Goal: Task Accomplishment & Management: Use online tool/utility

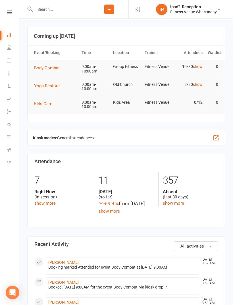
click at [55, 85] on span "Yoga Restore" at bounding box center [47, 85] width 26 height 5
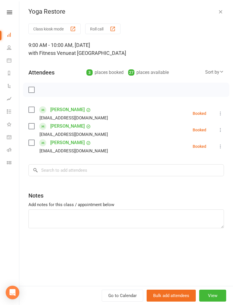
click at [55, 26] on button "Class kiosk mode" at bounding box center [54, 29] width 52 height 11
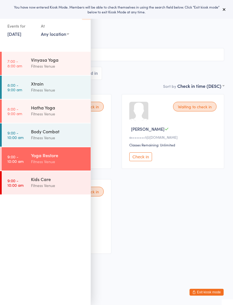
click at [161, 41] on span "Old Church" at bounding box center [117, 41] width 216 height 6
click at [135, 55] on input "search" at bounding box center [117, 54] width 216 height 13
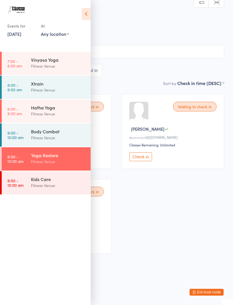
click at [89, 14] on icon at bounding box center [86, 14] width 9 height 12
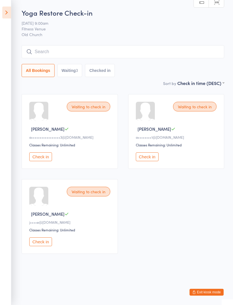
click at [47, 50] on input "search" at bounding box center [123, 51] width 203 height 13
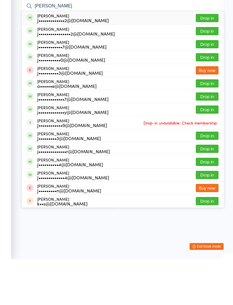
type input "Jessie"
click at [205, 60] on button "Drop in" at bounding box center [207, 64] width 23 height 8
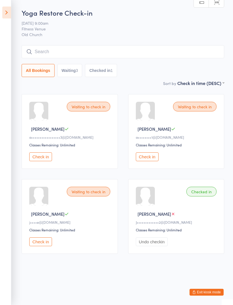
click at [39, 161] on button "Check in" at bounding box center [40, 156] width 23 height 9
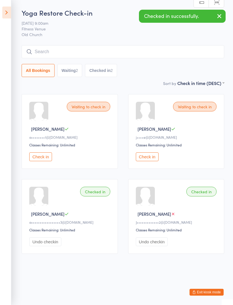
click at [99, 55] on input "search" at bounding box center [123, 51] width 203 height 13
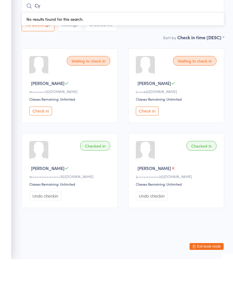
type input "C"
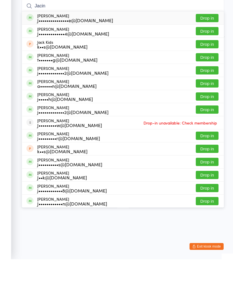
type input "Jacin"
click at [207, 60] on button "Drop in" at bounding box center [207, 64] width 23 height 8
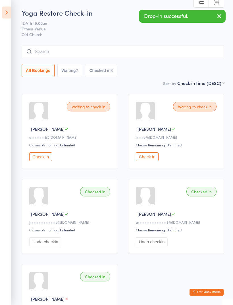
click at [141, 50] on input "search" at bounding box center [123, 51] width 203 height 13
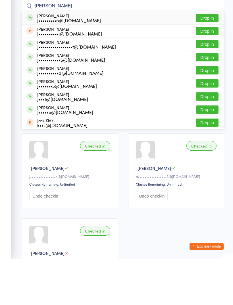
type input "Jade"
click at [208, 60] on button "Drop in" at bounding box center [207, 64] width 23 height 8
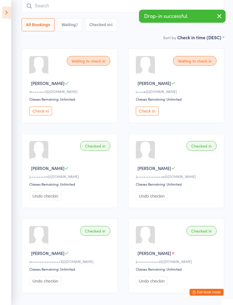
click at [57, 10] on input "search" at bounding box center [123, 5] width 203 height 13
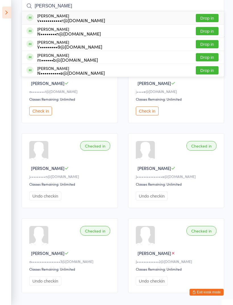
type input "Vikki"
click at [205, 15] on button "Drop in" at bounding box center [207, 18] width 23 height 8
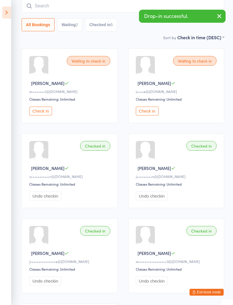
click at [125, 7] on input "search" at bounding box center [123, 5] width 203 height 13
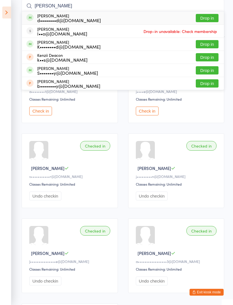
type input "Kenn"
click at [204, 17] on button "Drop in" at bounding box center [207, 18] width 23 height 8
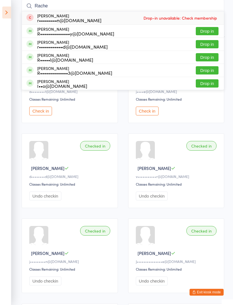
type input "Rache"
click at [204, 32] on button "Drop in" at bounding box center [207, 31] width 23 height 8
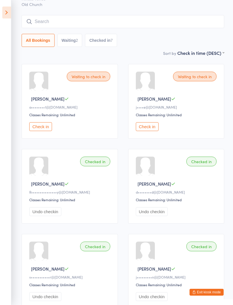
scroll to position [7, 0]
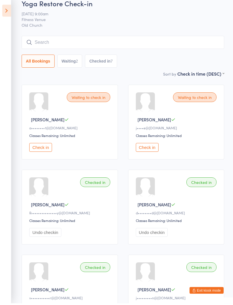
click at [115, 42] on input "search" at bounding box center [123, 44] width 203 height 13
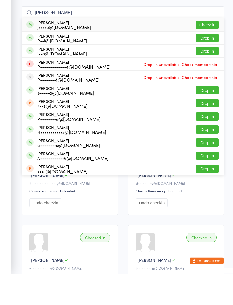
type input "Jen phi"
click at [213, 52] on button "Check in" at bounding box center [207, 56] width 23 height 8
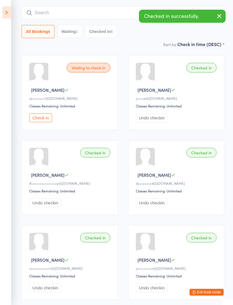
click at [221, 19] on icon "button" at bounding box center [219, 16] width 7 height 7
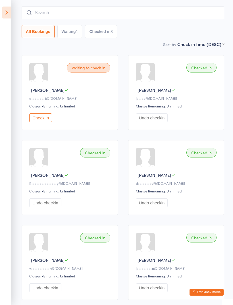
click at [90, 17] on input "search" at bounding box center [123, 12] width 203 height 13
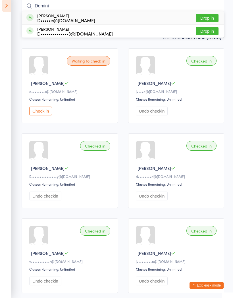
type input "Domini"
click at [210, 21] on button "Drop in" at bounding box center [207, 25] width 23 height 8
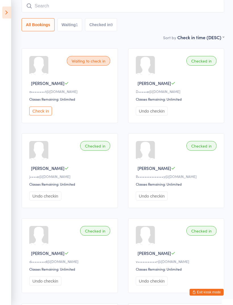
click at [171, 7] on input "search" at bounding box center [123, 5] width 203 height 13
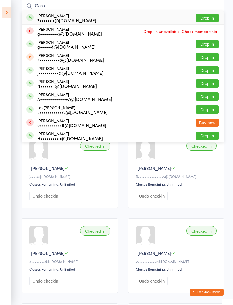
type input "Garo"
click at [201, 17] on button "Drop in" at bounding box center [207, 18] width 23 height 8
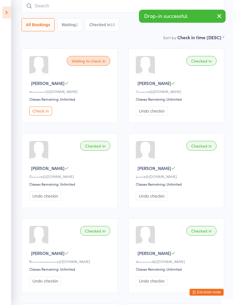
click at [216, 22] on button "button" at bounding box center [219, 16] width 13 height 13
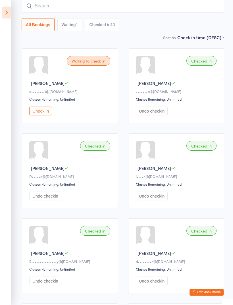
click at [148, 11] on input "search" at bounding box center [123, 5] width 203 height 13
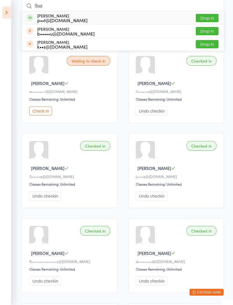
type input "Suz"
click at [210, 18] on button "Drop in" at bounding box center [207, 18] width 23 height 8
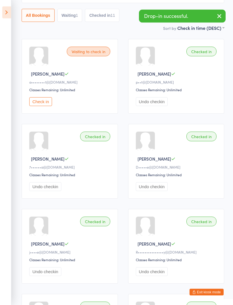
scroll to position [53, 0]
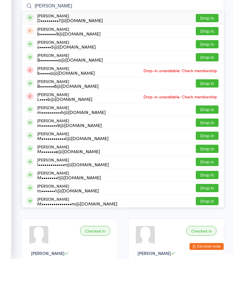
type input "Melinda"
click at [207, 60] on button "Drop in" at bounding box center [207, 64] width 23 height 8
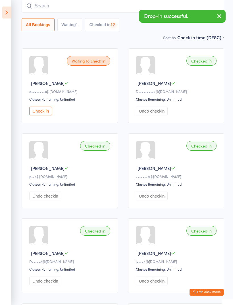
click at [104, 9] on input "search" at bounding box center [123, 5] width 203 height 13
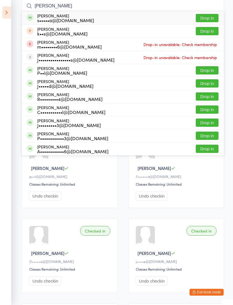
type input "Jenny cr"
click at [208, 18] on button "Drop in" at bounding box center [207, 18] width 23 height 8
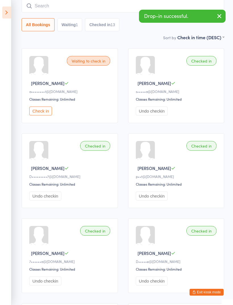
click at [96, 8] on input "search" at bounding box center [123, 5] width 203 height 13
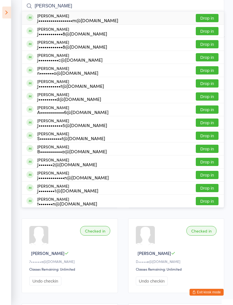
type input "Joanna"
click at [203, 35] on button "Drop in" at bounding box center [207, 31] width 23 height 8
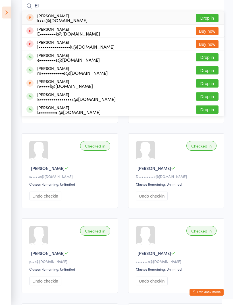
type input "E"
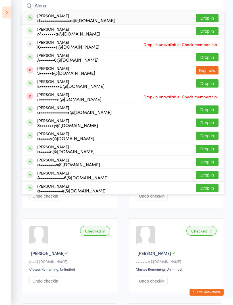
type input "Alena"
click at [207, 18] on button "Drop in" at bounding box center [207, 18] width 23 height 8
